Goal: Navigation & Orientation: Find specific page/section

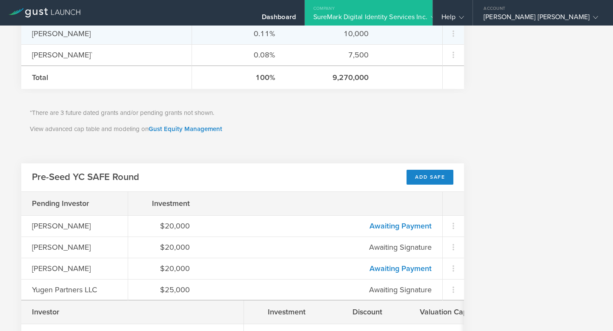
scroll to position [445, 0]
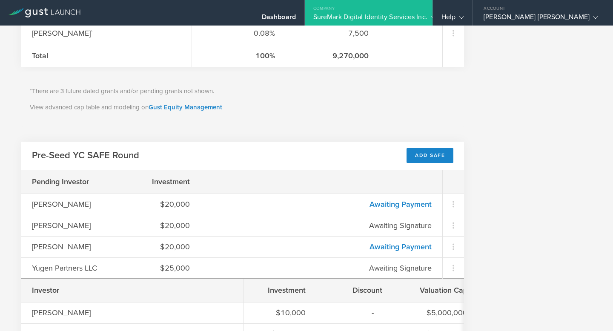
click at [407, 12] on div "Company" at bounding box center [369, 6] width 128 height 13
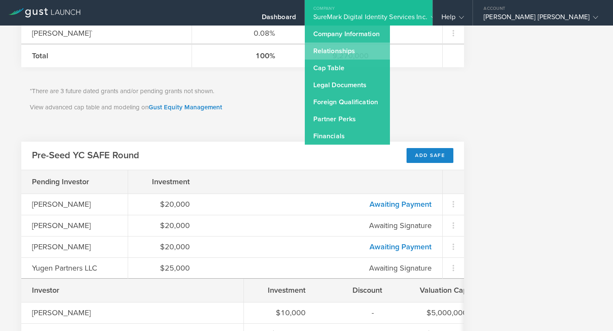
click at [348, 50] on link "Relationships" at bounding box center [347, 51] width 85 height 17
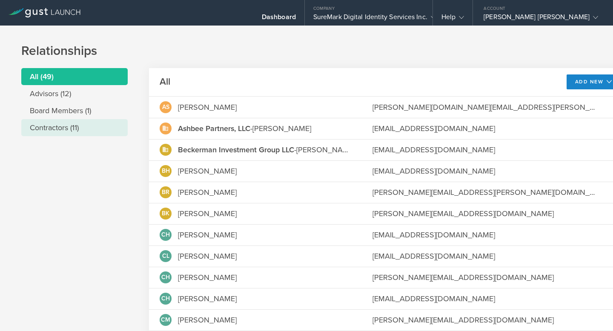
click at [58, 126] on li "Contractors (11)" at bounding box center [74, 127] width 106 height 17
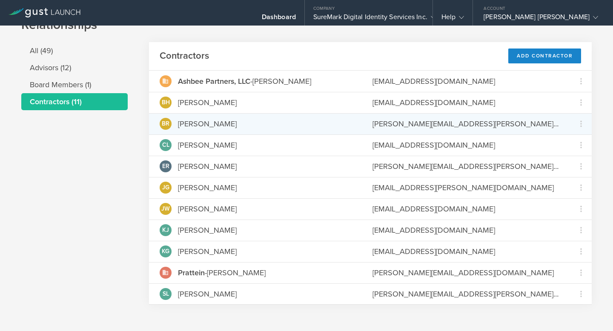
scroll to position [31, 0]
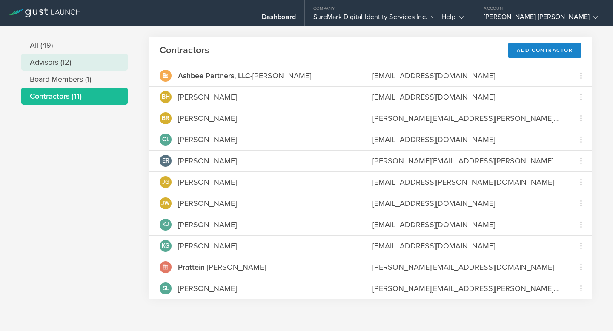
click at [62, 63] on li "Advisors (12)" at bounding box center [74, 62] width 106 height 17
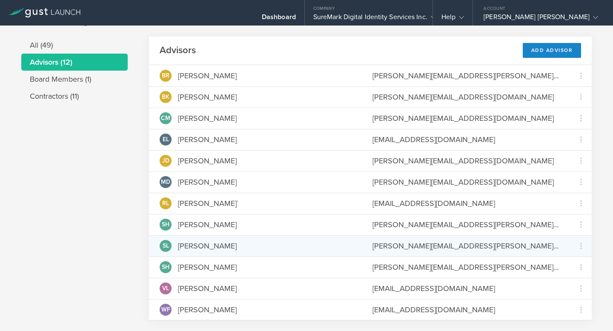
scroll to position [0, 0]
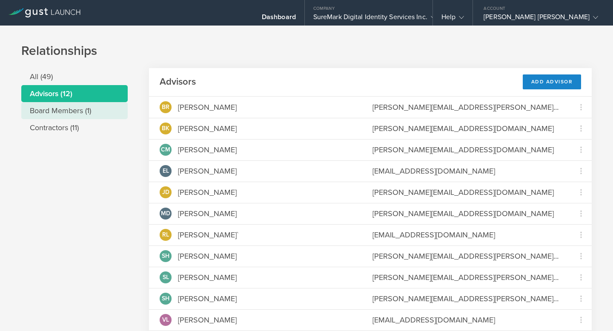
click at [106, 111] on li "Board Members (1)" at bounding box center [74, 110] width 106 height 17
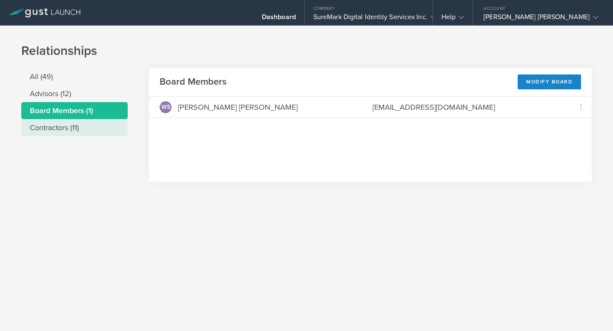
click at [105, 123] on li "Contractors (11)" at bounding box center [74, 127] width 106 height 17
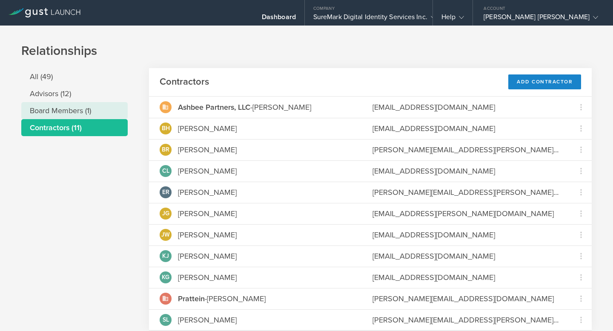
click at [101, 116] on li "Board Members (1)" at bounding box center [74, 110] width 106 height 17
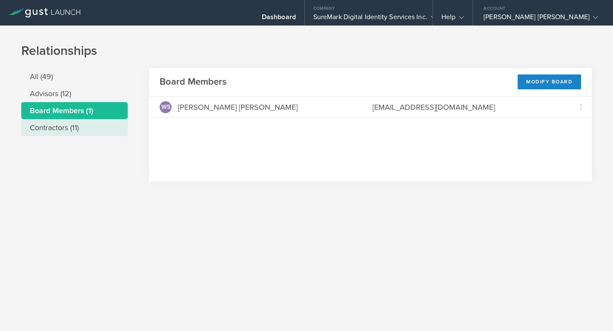
click at [100, 130] on li "Contractors (11)" at bounding box center [74, 127] width 106 height 17
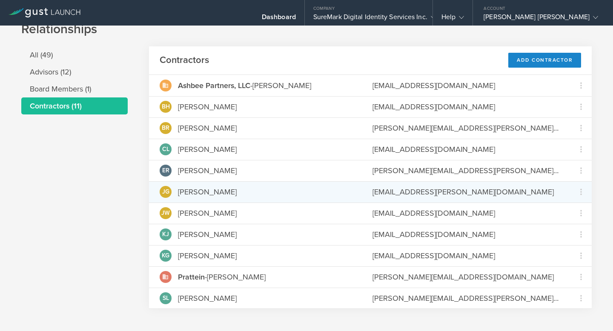
scroll to position [25, 0]
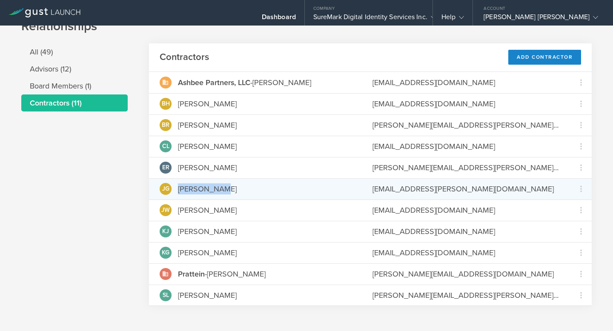
drag, startPoint x: 221, startPoint y: 188, endPoint x: 179, endPoint y: 187, distance: 42.6
click at [179, 187] on div "[PERSON_NAME]" at bounding box center [255, 189] width 191 height 12
click at [218, 199] on div "[PERSON_NAME] Gutt [EMAIL_ADDRESS][PERSON_NAME][DOMAIN_NAME] Grant Common Stock" at bounding box center [370, 188] width 443 height 21
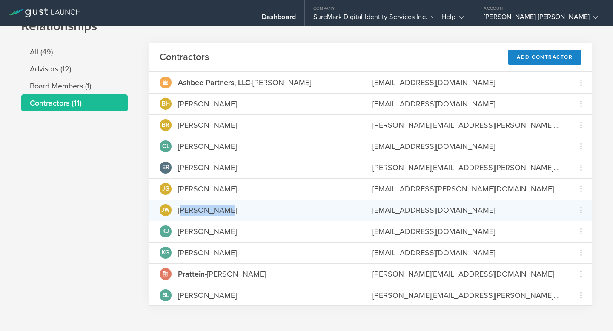
drag, startPoint x: 225, startPoint y: 207, endPoint x: 183, endPoint y: 208, distance: 41.7
click at [183, 208] on div "[PERSON_NAME]" at bounding box center [255, 210] width 191 height 12
click at [188, 209] on div "[PERSON_NAME]" at bounding box center [207, 210] width 59 height 11
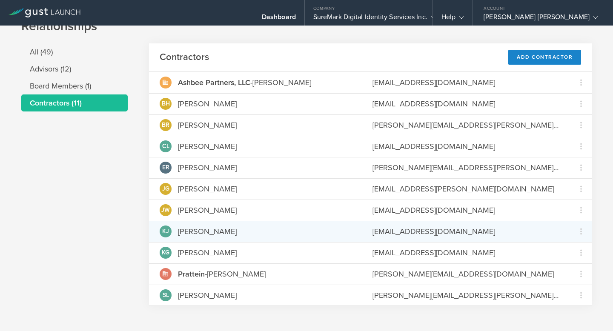
drag, startPoint x: 179, startPoint y: 230, endPoint x: 236, endPoint y: 232, distance: 57.0
click at [236, 232] on div "[PERSON_NAME] [PERSON_NAME]" at bounding box center [255, 232] width 191 height 12
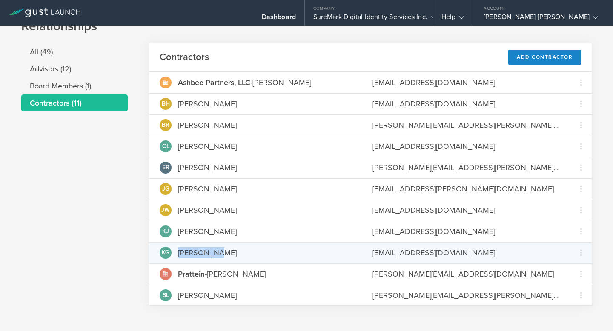
drag, startPoint x: 230, startPoint y: 254, endPoint x: 176, endPoint y: 251, distance: 54.1
click at [176, 251] on div "KG [PERSON_NAME]" at bounding box center [255, 253] width 191 height 12
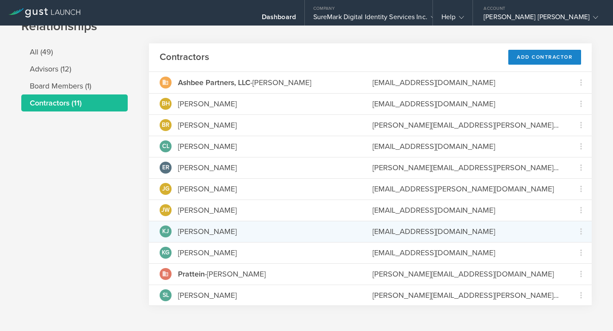
click at [261, 235] on div "[PERSON_NAME] [PERSON_NAME]" at bounding box center [255, 232] width 191 height 12
